Goal: Information Seeking & Learning: Learn about a topic

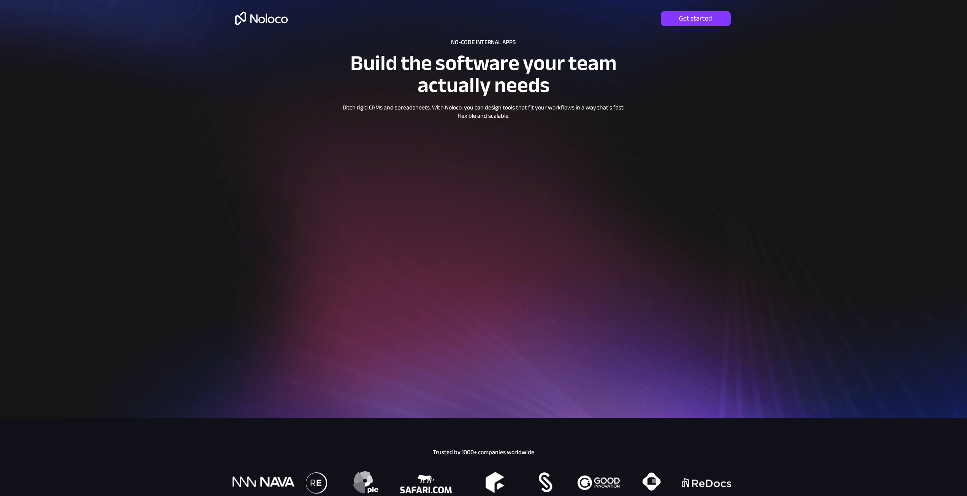
click at [250, 22] on img at bounding box center [261, 18] width 59 height 25
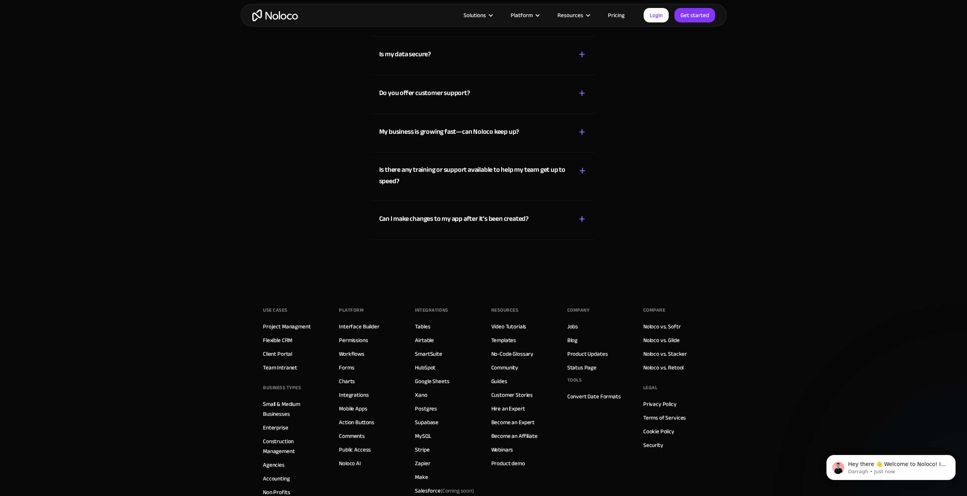
scroll to position [4438, 0]
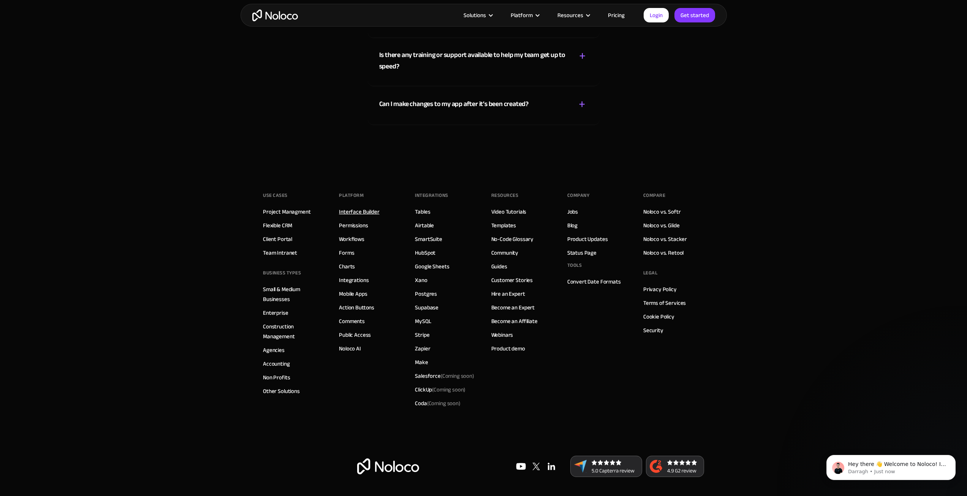
click at [358, 210] on link "Interface Builder" at bounding box center [359, 212] width 40 height 10
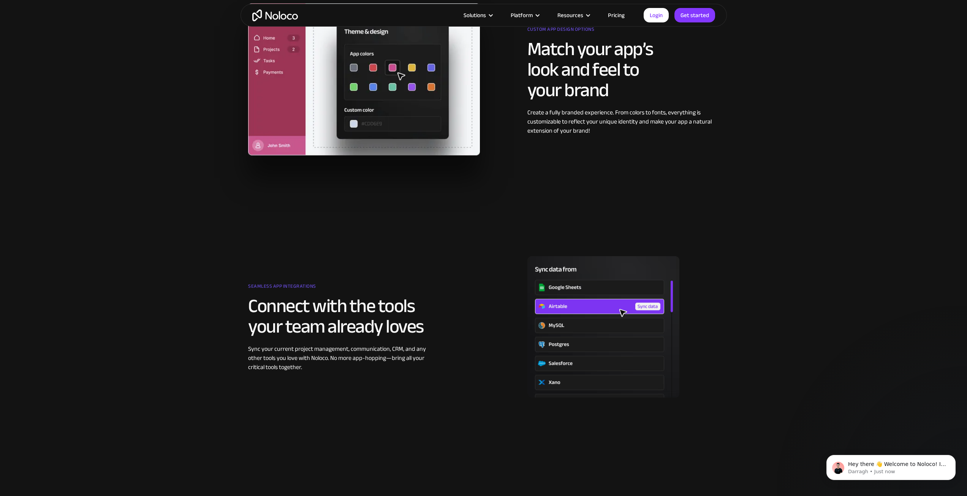
scroll to position [748, 0]
